Goal: Check status

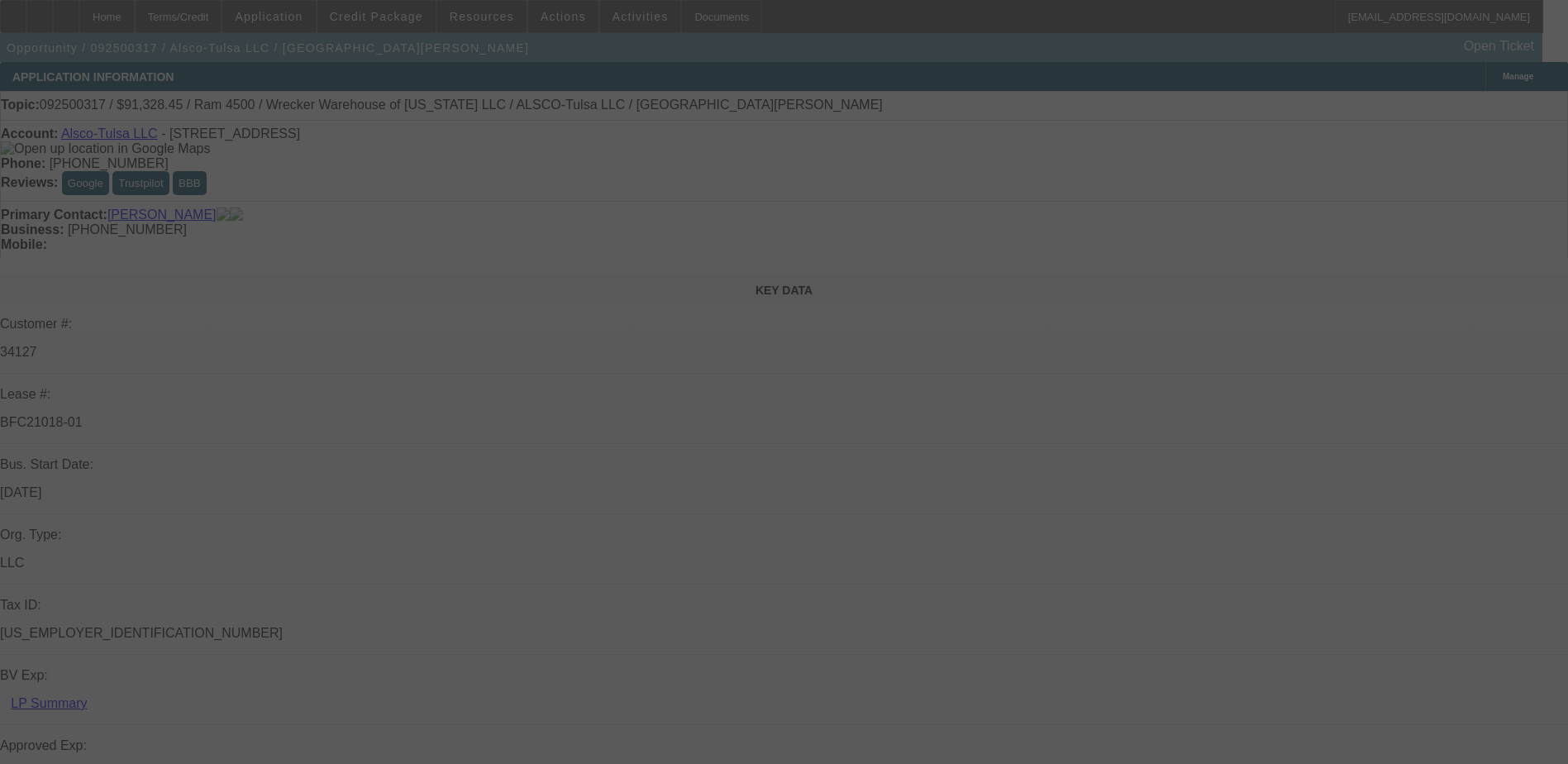
select select "0"
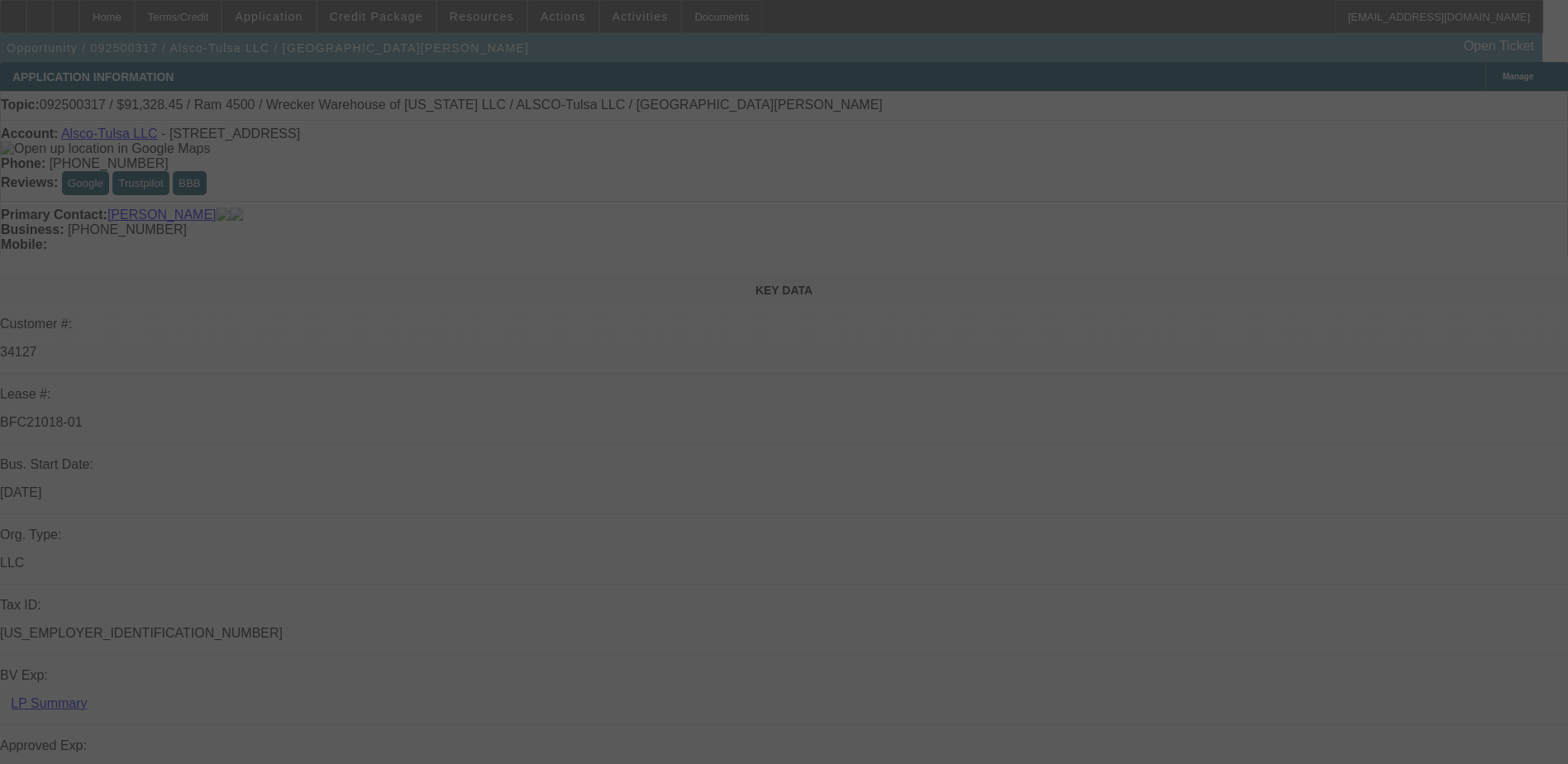
select select "0"
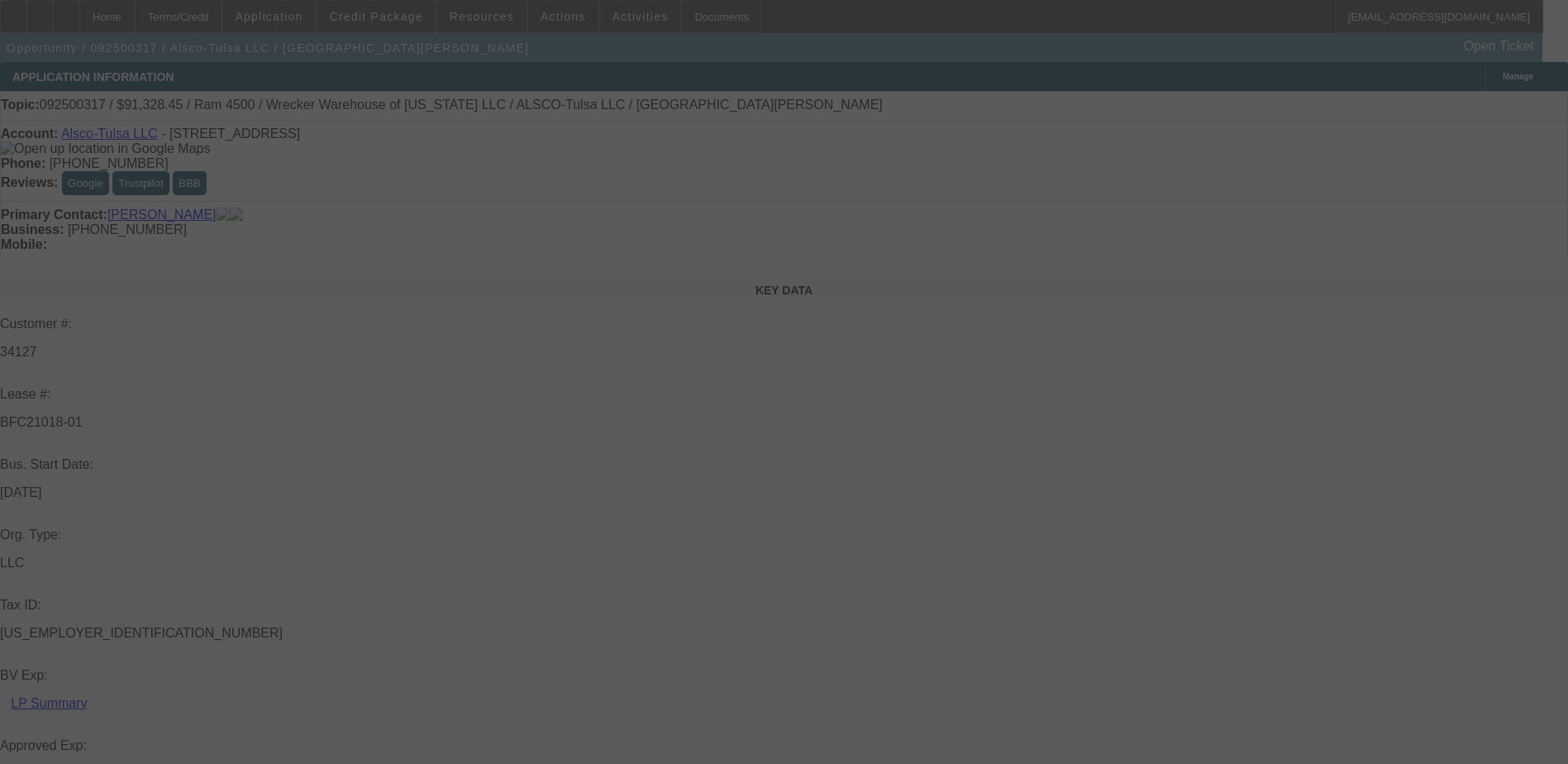
select select "0"
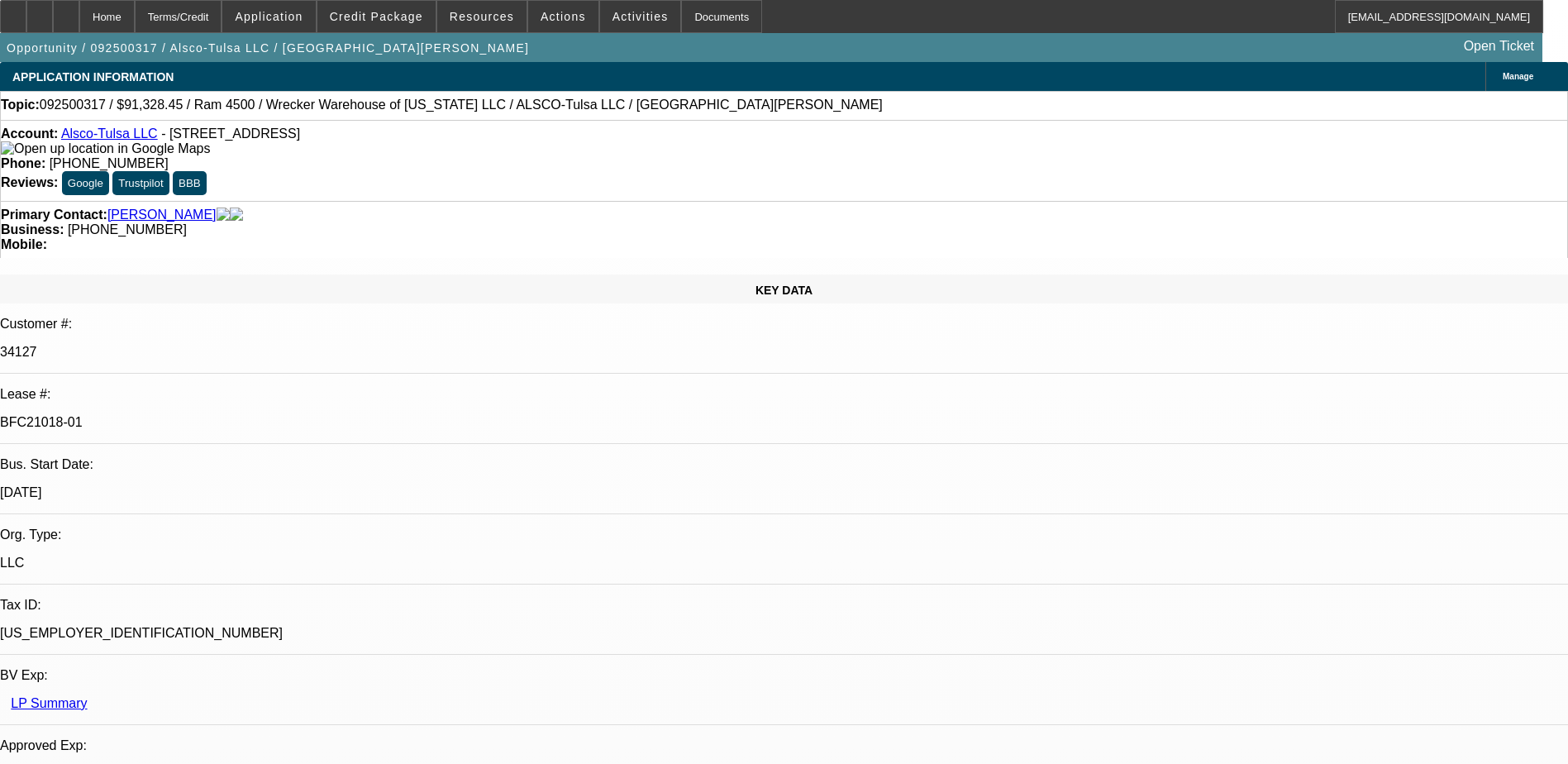
select select "1"
select select "6"
select select "1"
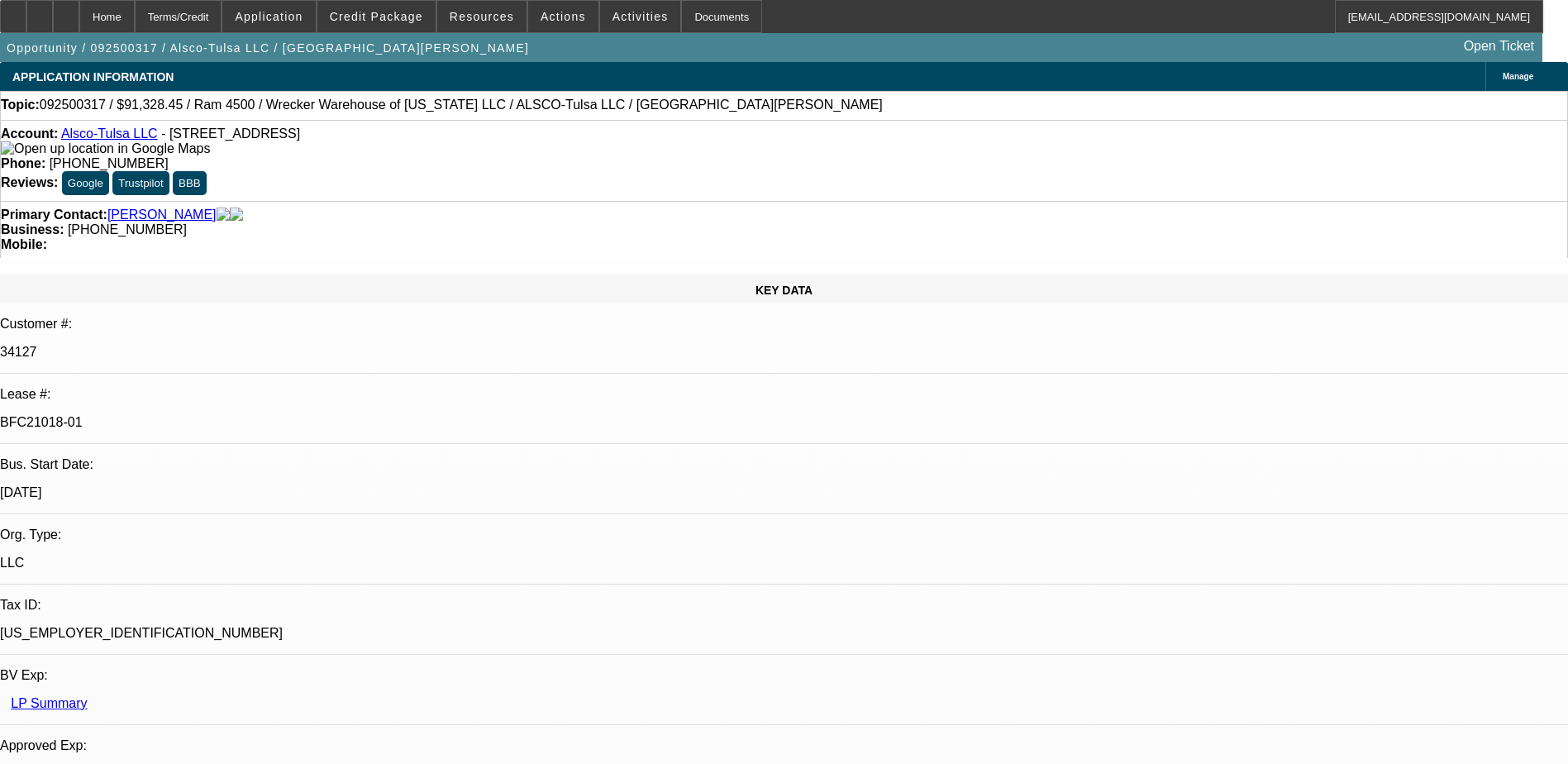
select select "6"
select select "1"
select select "6"
select select "1"
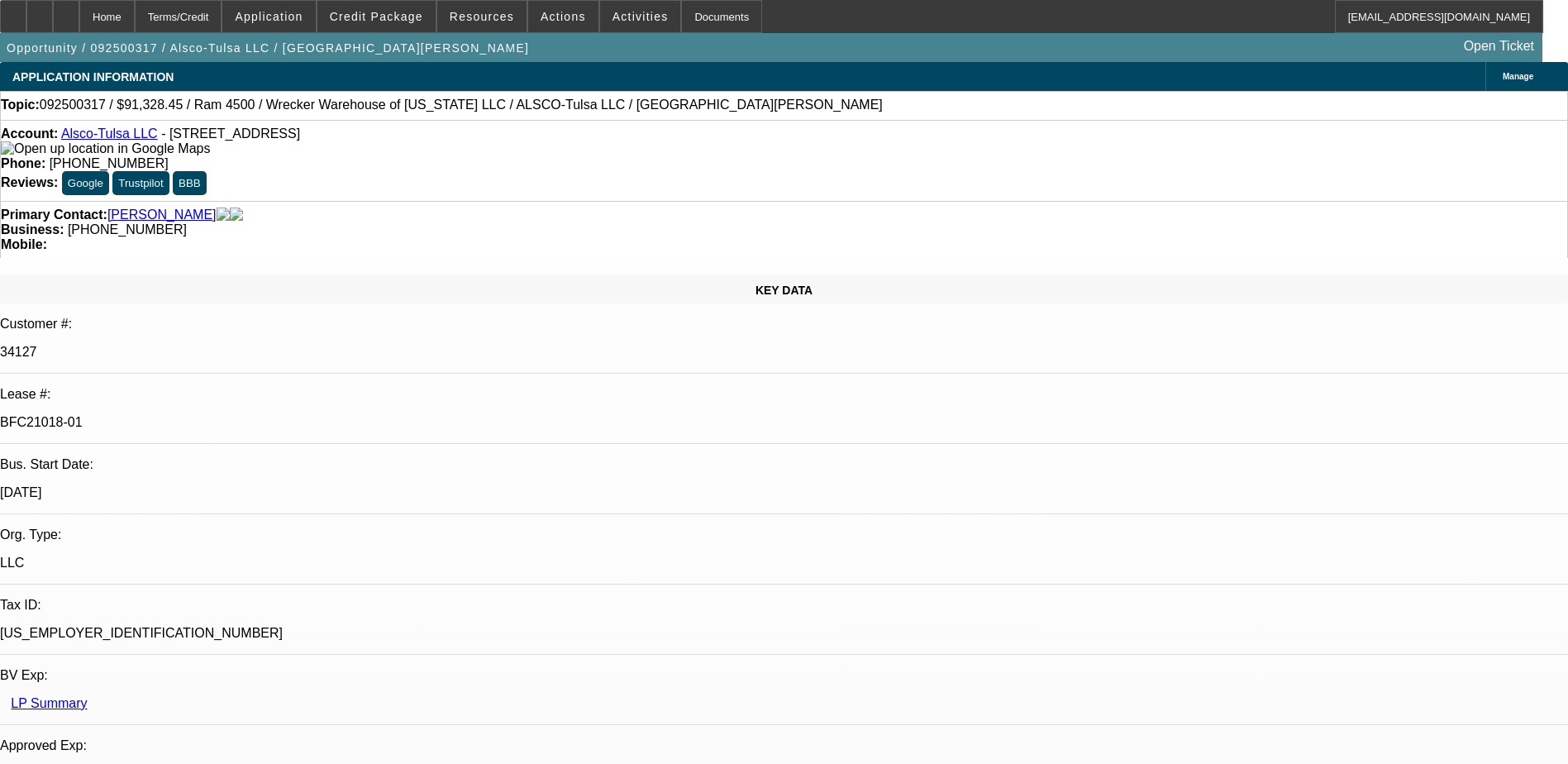
select select "1"
select select "6"
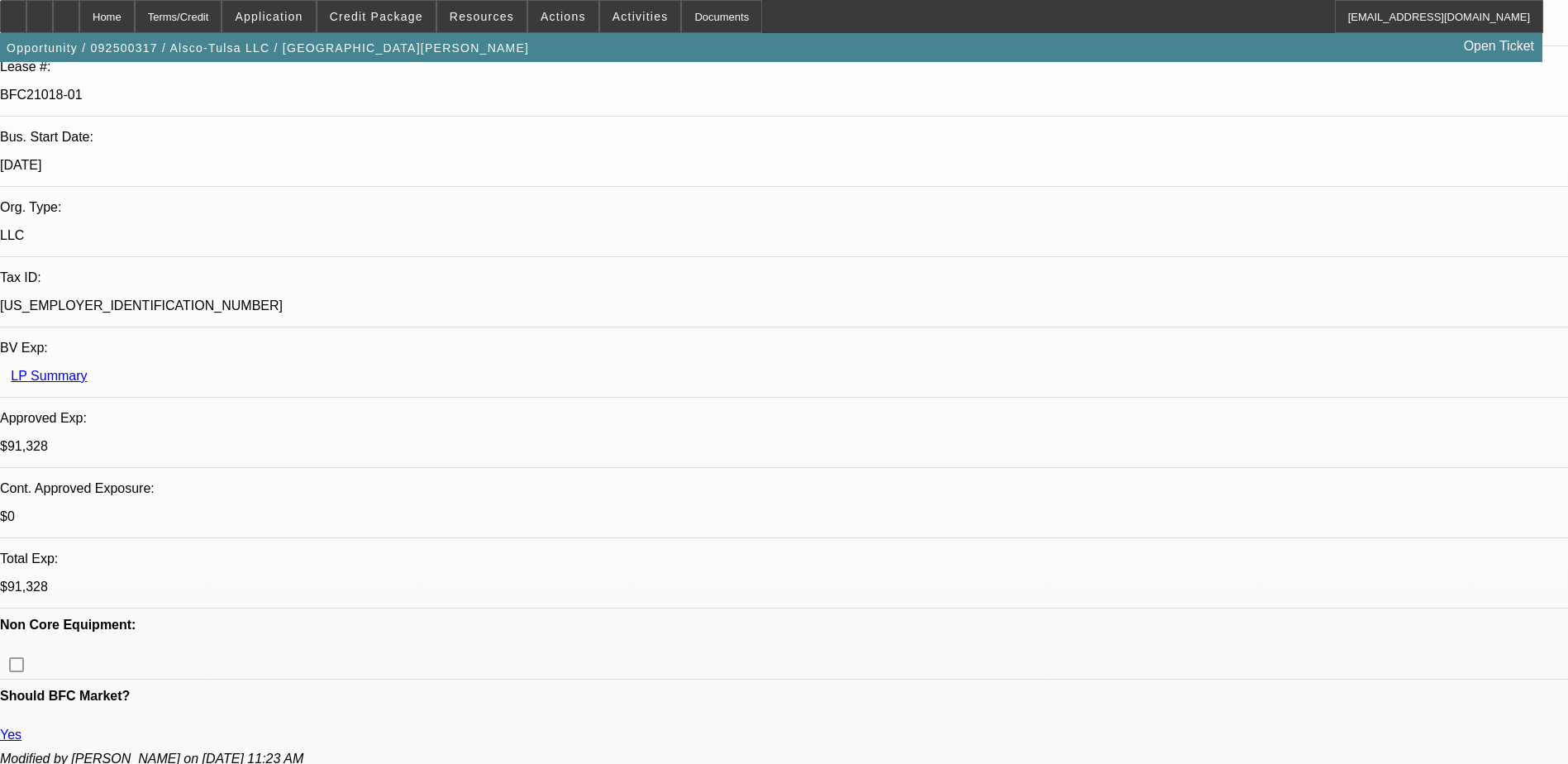
scroll to position [331, 0]
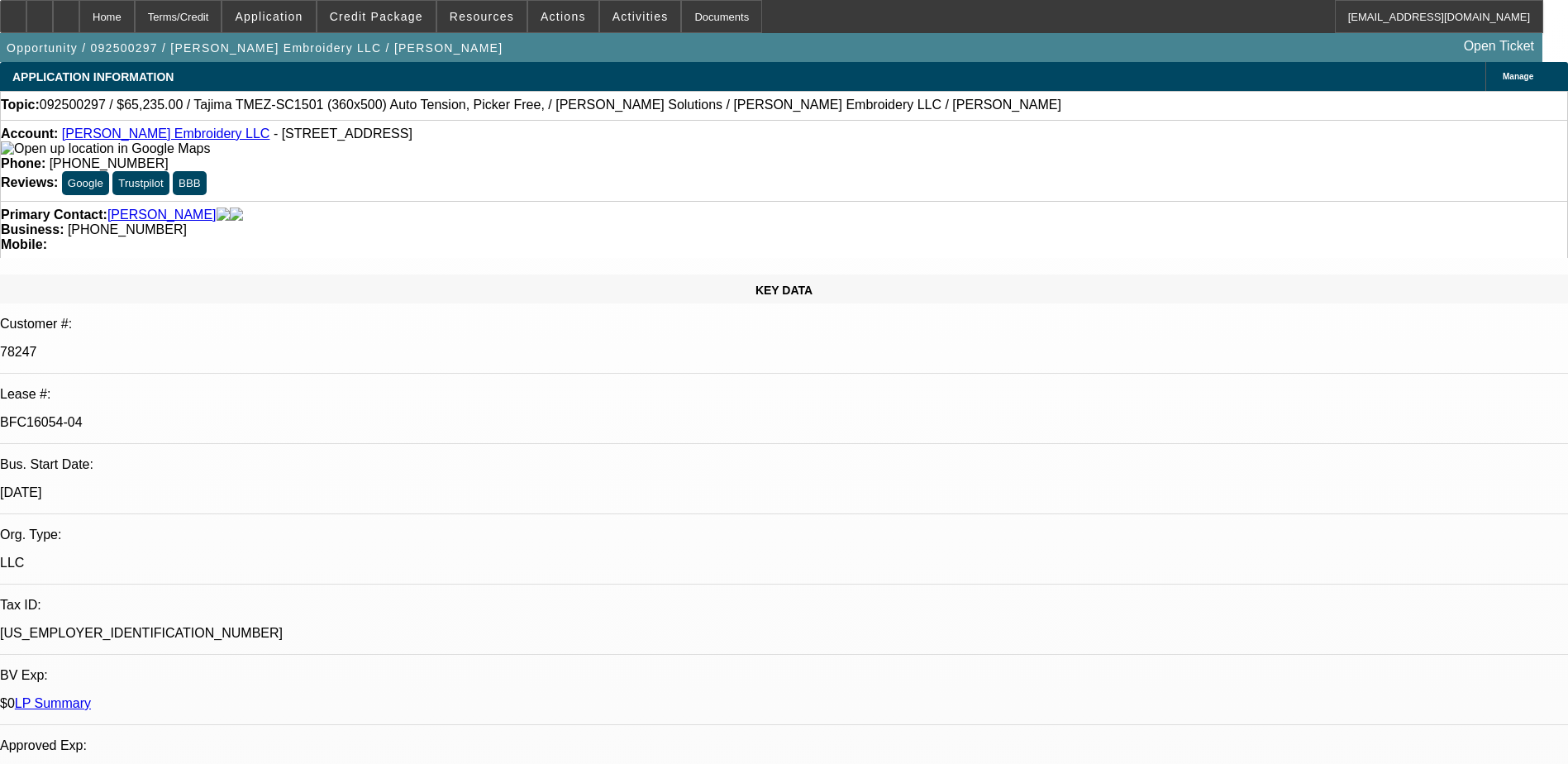
select select "0"
select select "2"
select select "0"
select select "6"
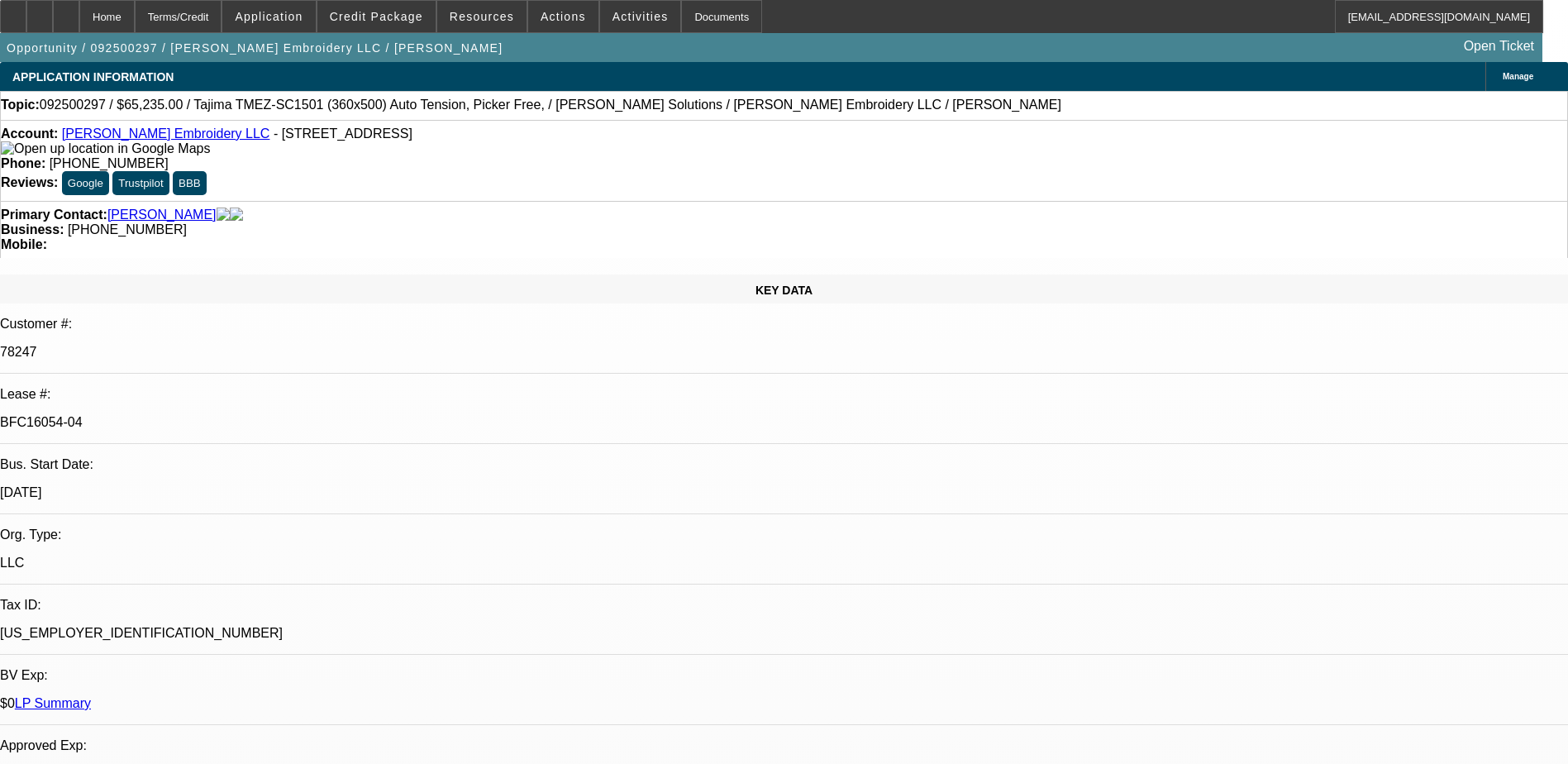
select select "0"
select select "2"
select select "0"
select select "6"
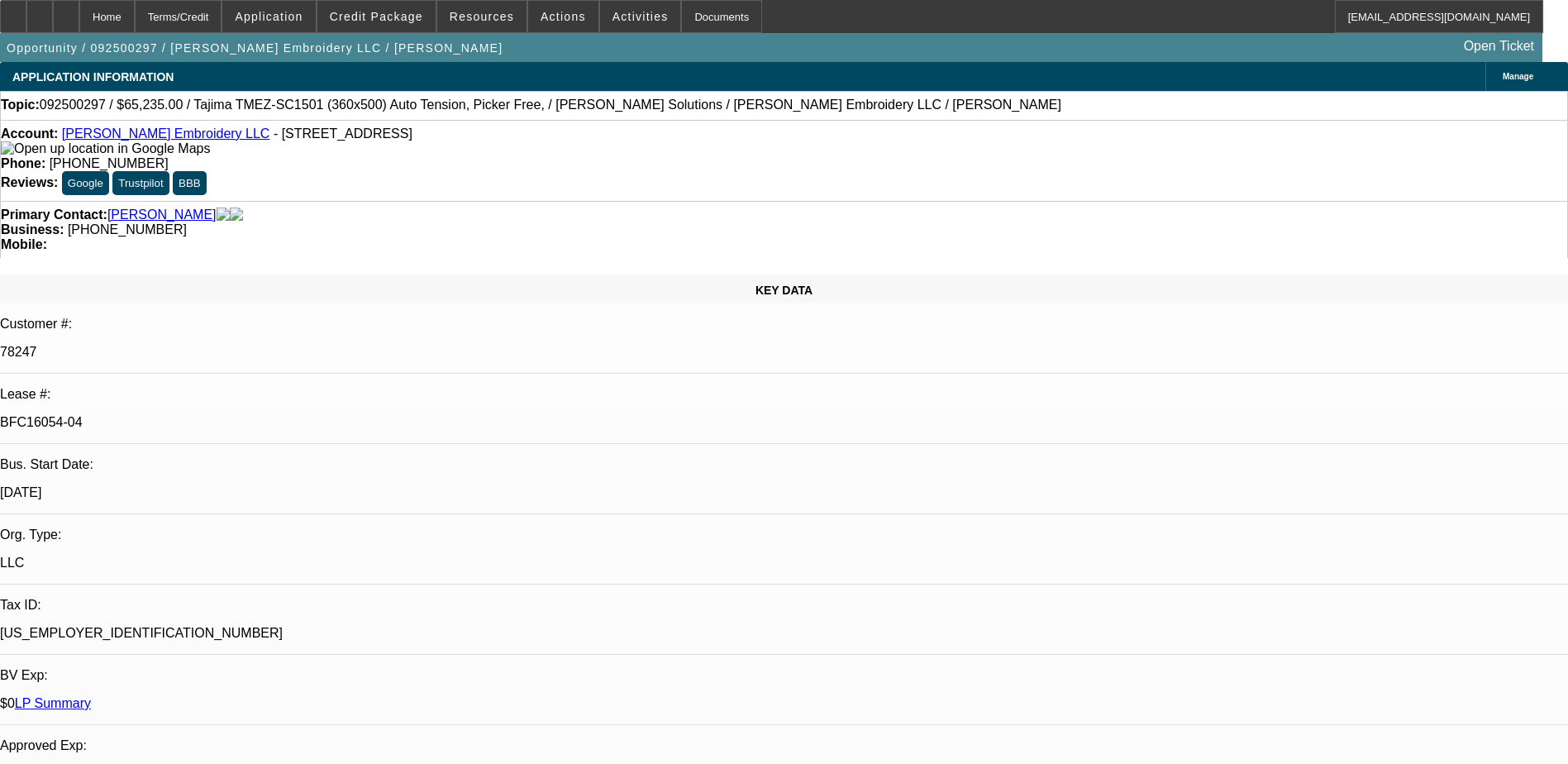
select select "0"
select select "2"
select select "0"
select select "6"
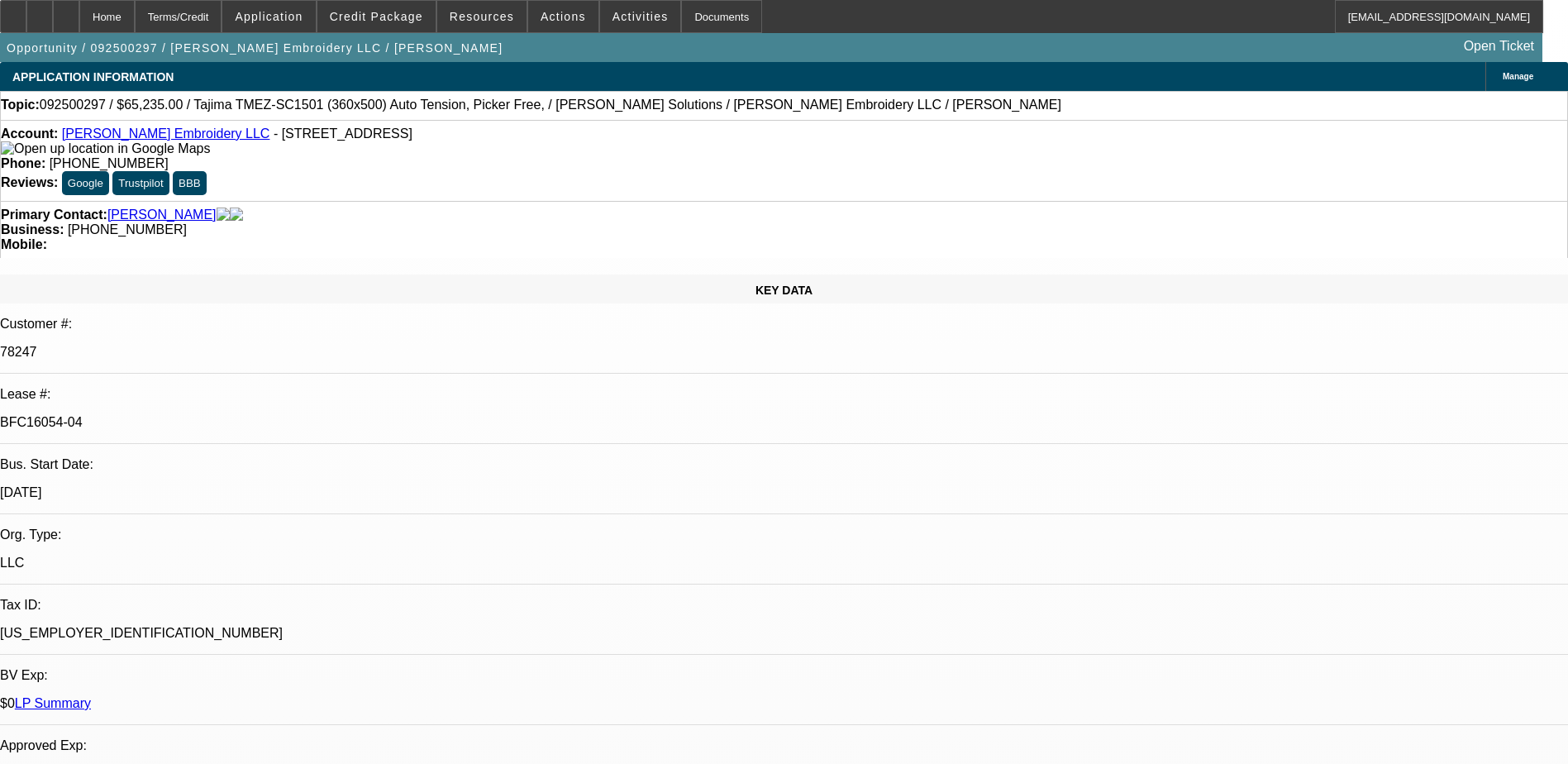
select select "0"
select select "2"
select select "0"
select select "6"
